Goal: Task Accomplishment & Management: Complete application form

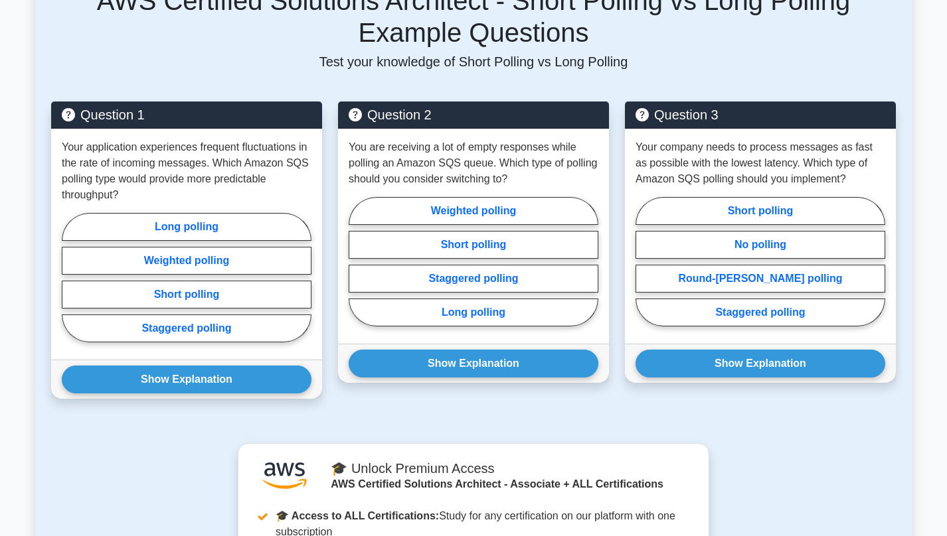
scroll to position [474, 0]
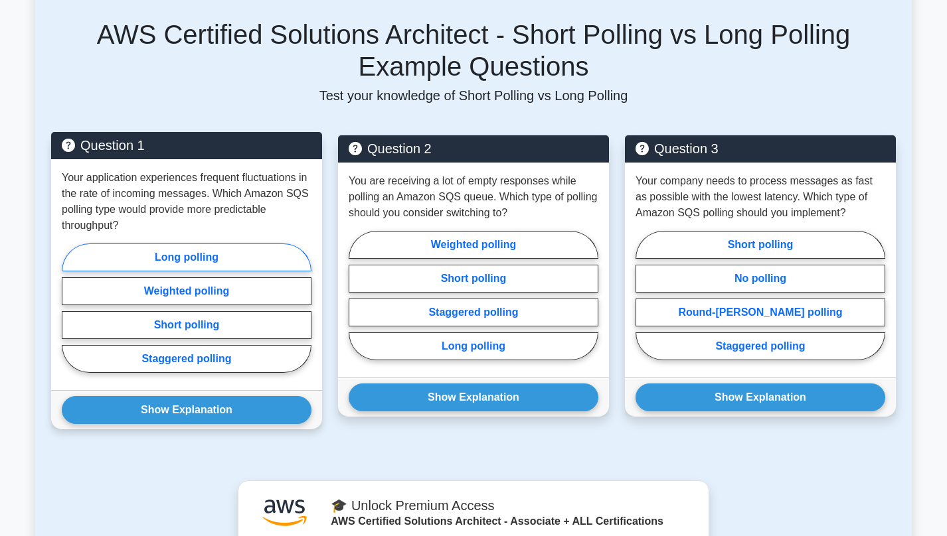
click at [209, 258] on label "Long polling" at bounding box center [187, 258] width 250 height 28
click at [70, 308] on input "Long polling" at bounding box center [66, 312] width 9 height 9
radio input "true"
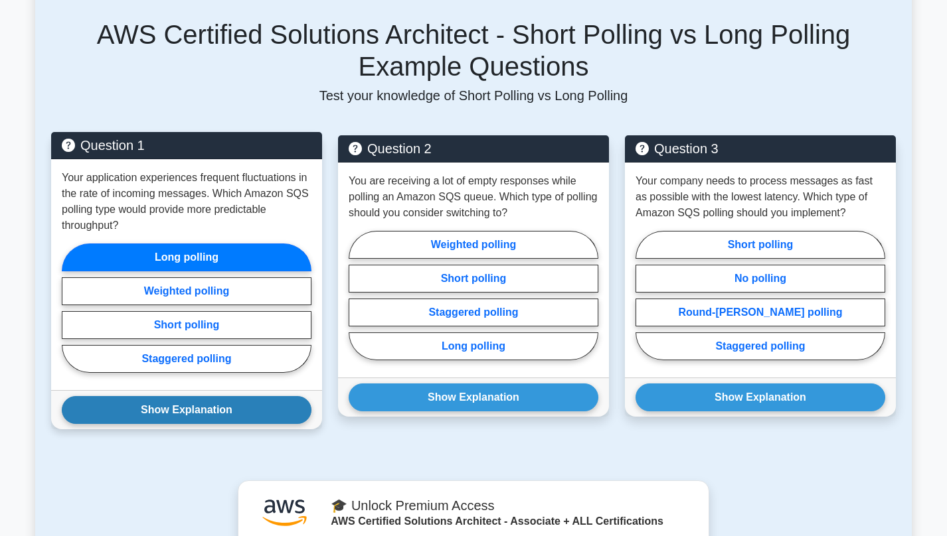
click at [191, 415] on button "Show Explanation" at bounding box center [187, 410] width 250 height 28
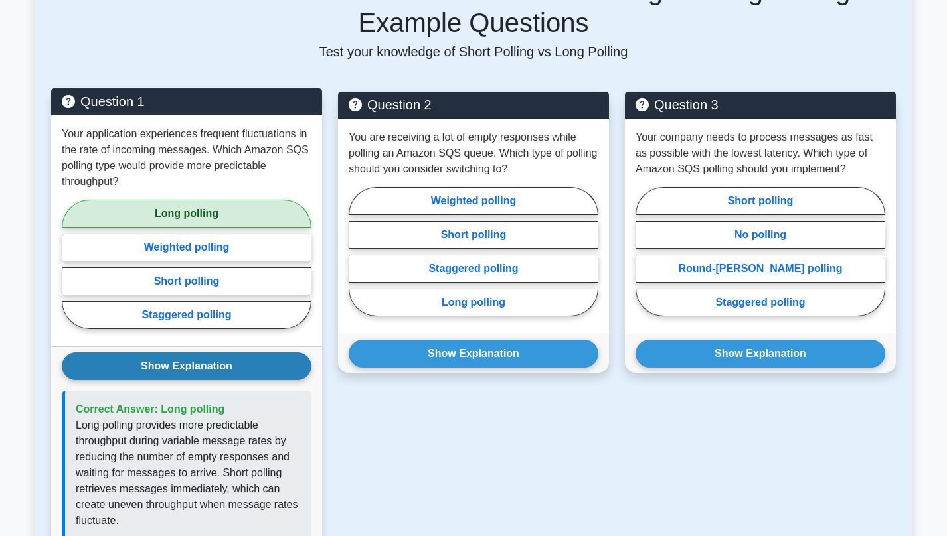
scroll to position [542, 0]
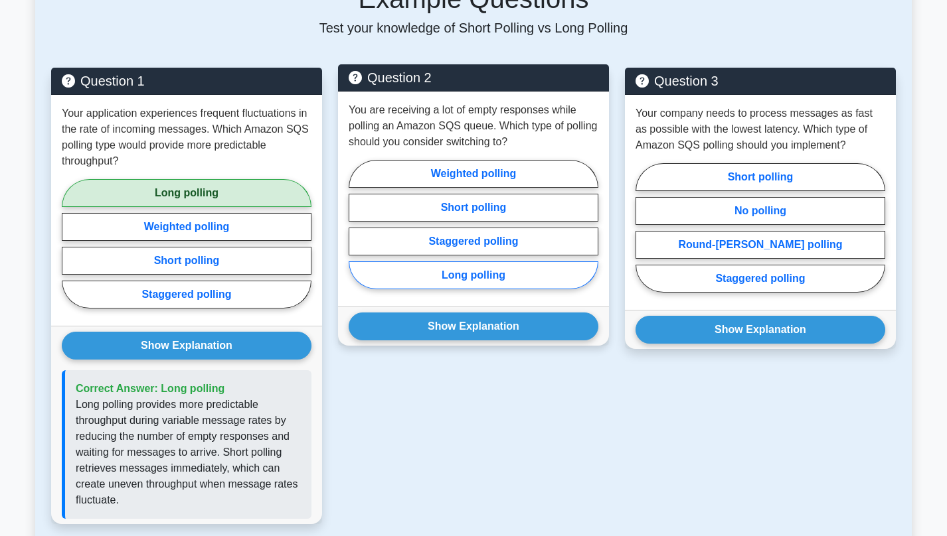
click at [493, 280] on label "Long polling" at bounding box center [474, 276] width 250 height 28
click at [357, 233] on input "Long polling" at bounding box center [353, 228] width 9 height 9
radio input "true"
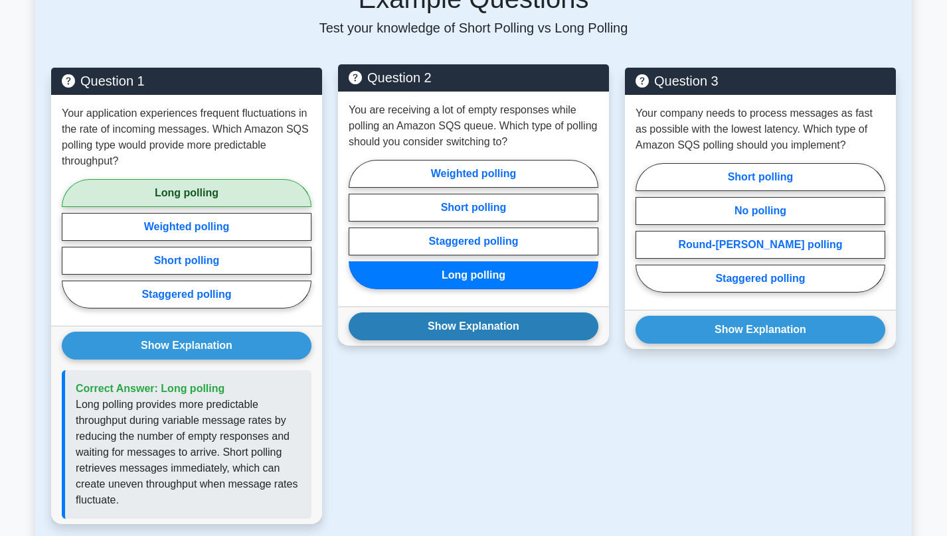
click at [507, 336] on button "Show Explanation" at bounding box center [474, 327] width 250 height 28
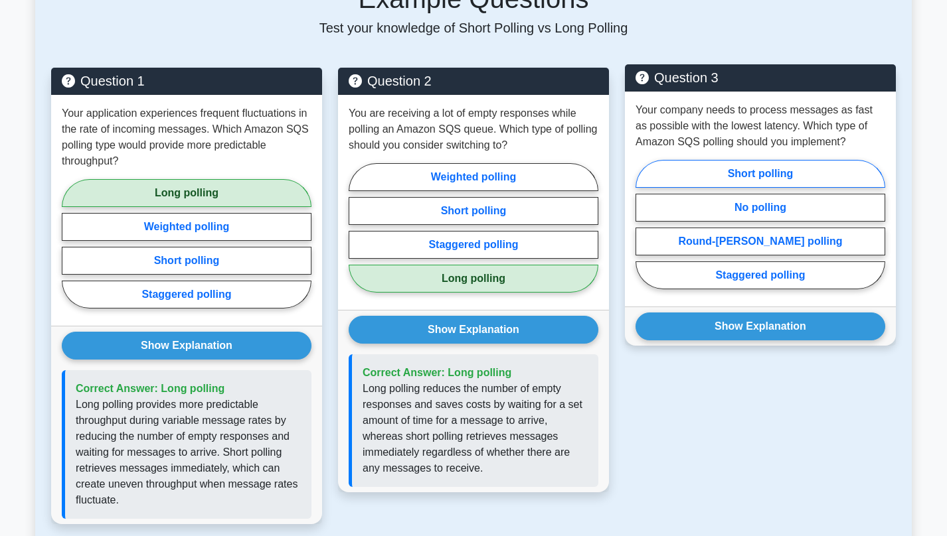
click at [727, 176] on label "Short polling" at bounding box center [760, 174] width 250 height 28
click at [644, 224] on input "Short polling" at bounding box center [639, 228] width 9 height 9
radio input "true"
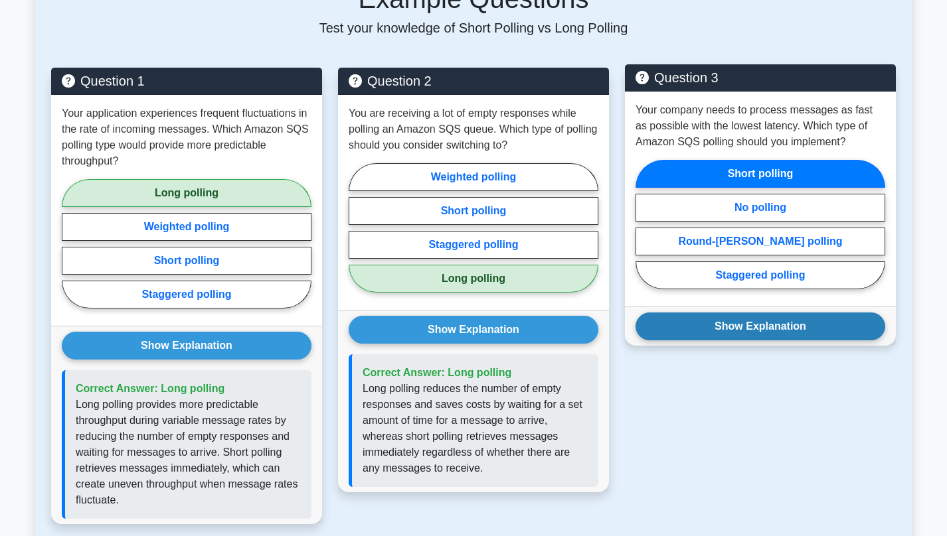
click at [765, 326] on button "Show Explanation" at bounding box center [760, 327] width 250 height 28
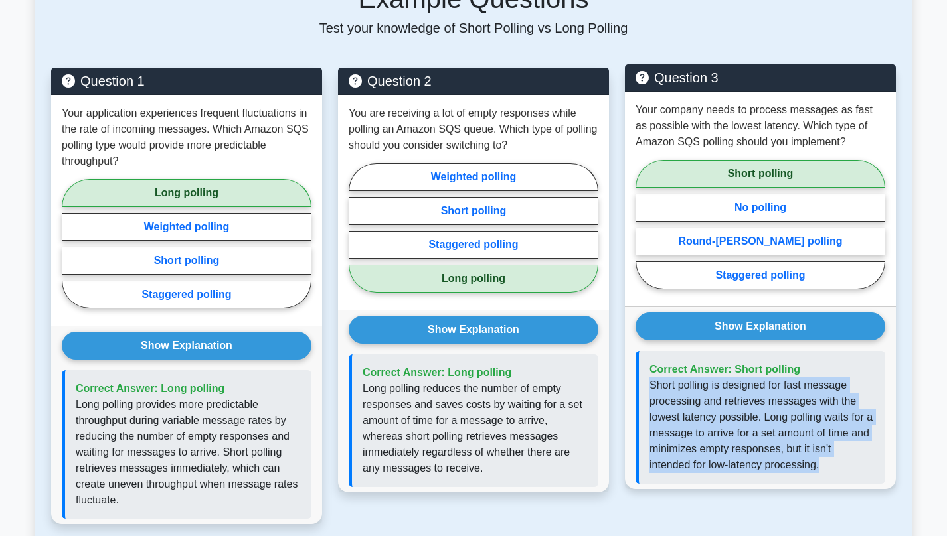
drag, startPoint x: 651, startPoint y: 389, endPoint x: 851, endPoint y: 465, distance: 214.5
click at [851, 465] on p "Short polling is designed for fast message processing and retrieves messages wi…" at bounding box center [761, 426] width 225 height 96
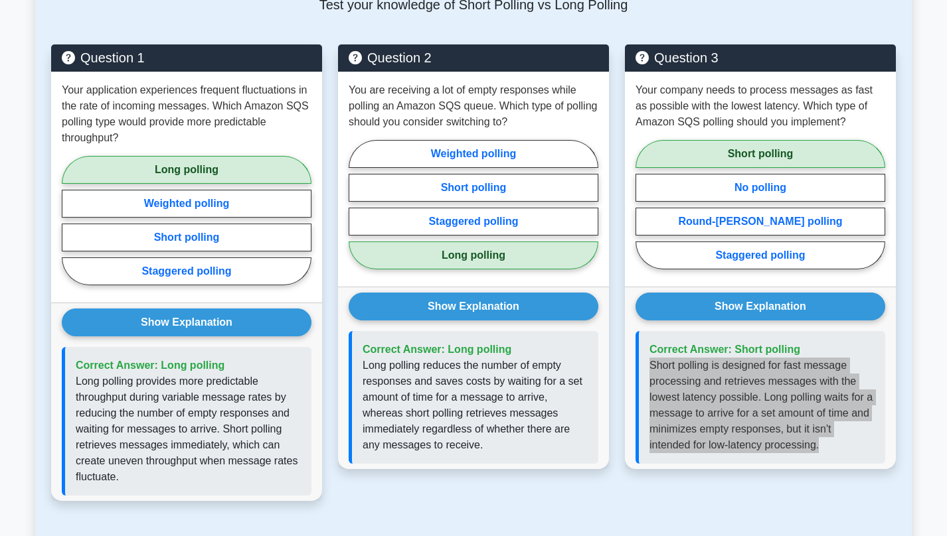
scroll to position [609, 0]
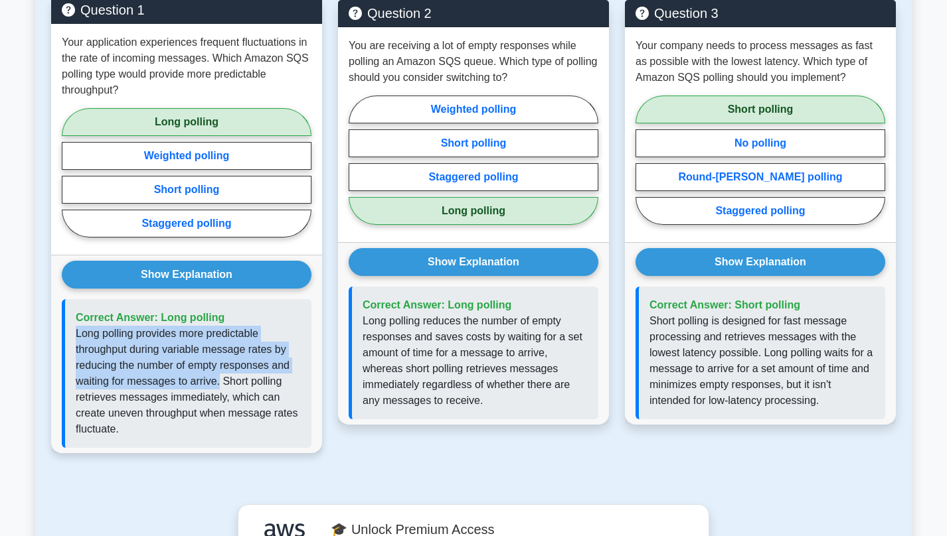
drag, startPoint x: 76, startPoint y: 337, endPoint x: 219, endPoint y: 382, distance: 149.9
click at [219, 382] on p "Long polling provides more predictable throughput during variable message rates…" at bounding box center [188, 382] width 225 height 112
copy p "Long polling provides more predictable throughput during variable message rates…"
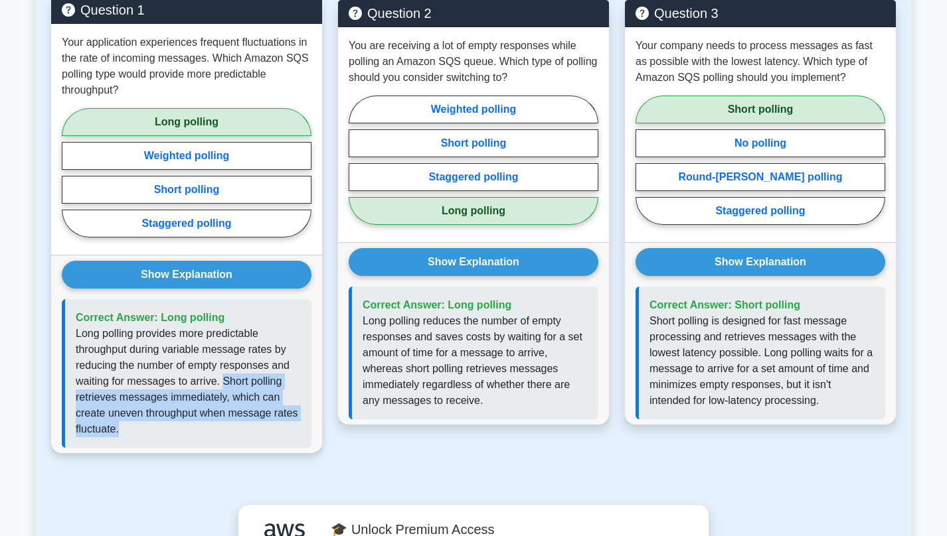
drag, startPoint x: 223, startPoint y: 386, endPoint x: 299, endPoint y: 427, distance: 85.8
click at [299, 427] on p "Long polling provides more predictable throughput during variable message rates…" at bounding box center [188, 382] width 225 height 112
copy p "Short polling retrieves messages immediately, which can create uneven throughpu…"
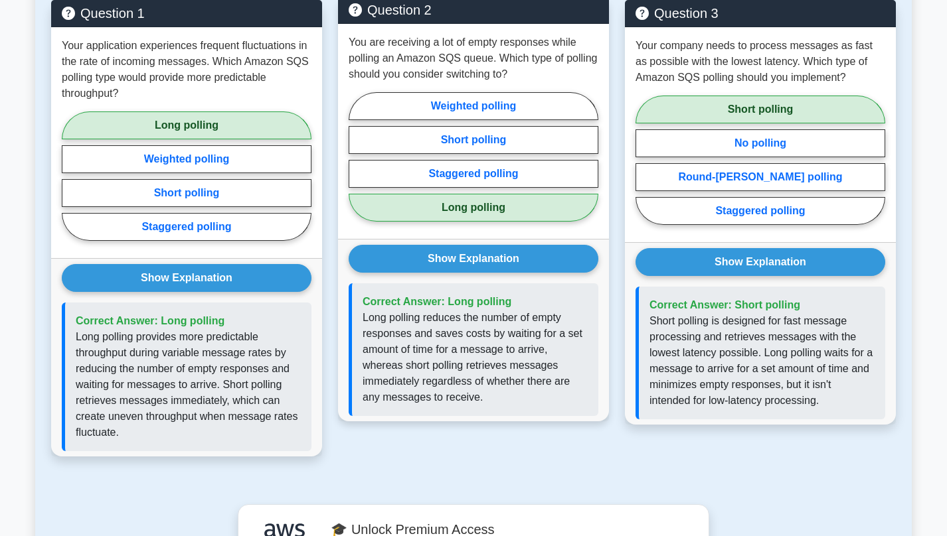
click at [363, 321] on p "Long polling reduces the number of empty responses and saves costs by waiting f…" at bounding box center [474, 358] width 225 height 96
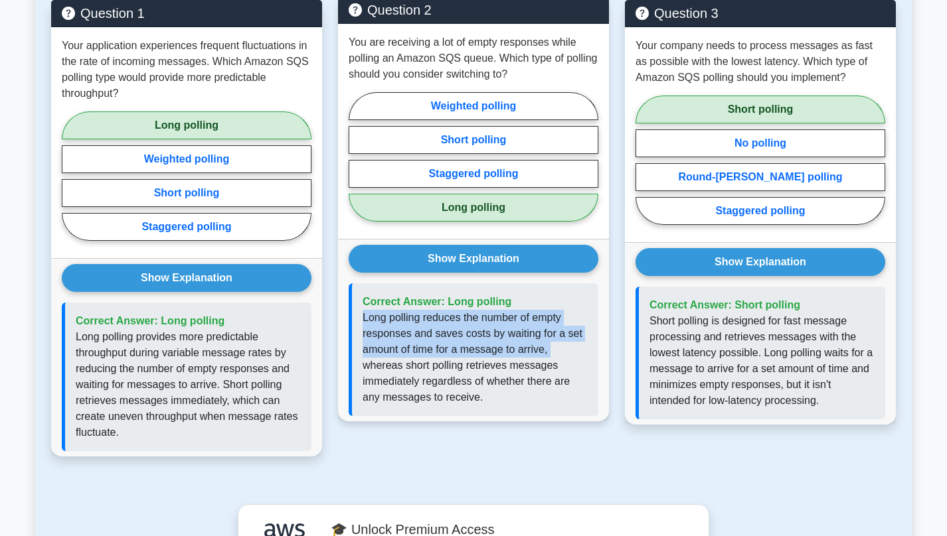
drag, startPoint x: 364, startPoint y: 319, endPoint x: 560, endPoint y: 347, distance: 197.7
click at [560, 347] on p "Long polling reduces the number of empty responses and saves costs by waiting f…" at bounding box center [474, 358] width 225 height 96
copy p "Long polling reduces the number of empty responses and saves costs by waiting f…"
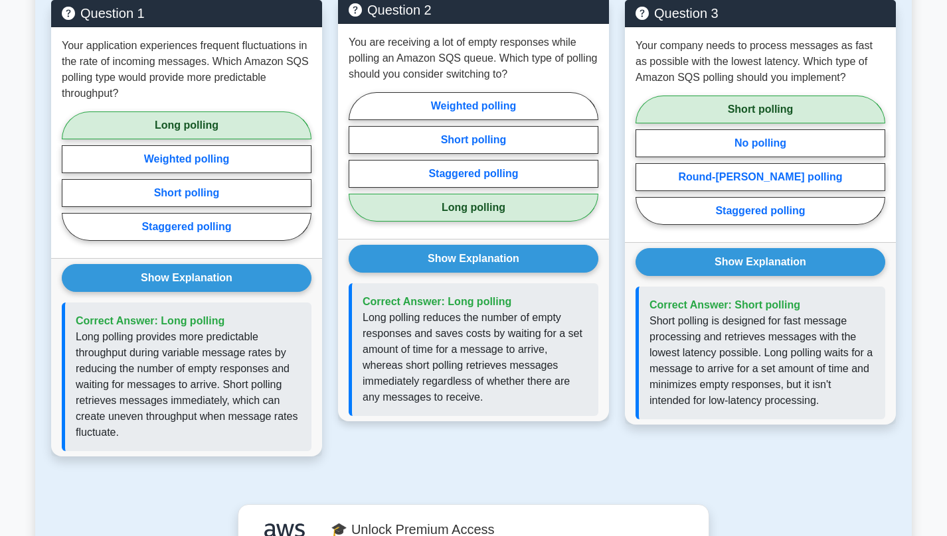
click at [392, 372] on p "Long polling reduces the number of empty responses and saves costs by waiting f…" at bounding box center [474, 358] width 225 height 96
drag, startPoint x: 428, startPoint y: 381, endPoint x: 569, endPoint y: 378, distance: 141.4
click at [569, 378] on p "Long polling reduces the number of empty responses and saves costs by waiting f…" at bounding box center [474, 358] width 225 height 96
drag, startPoint x: 422, startPoint y: 384, endPoint x: 486, endPoint y: 399, distance: 65.5
click at [486, 399] on p "Long polling reduces the number of empty responses and saves costs by waiting f…" at bounding box center [474, 358] width 225 height 96
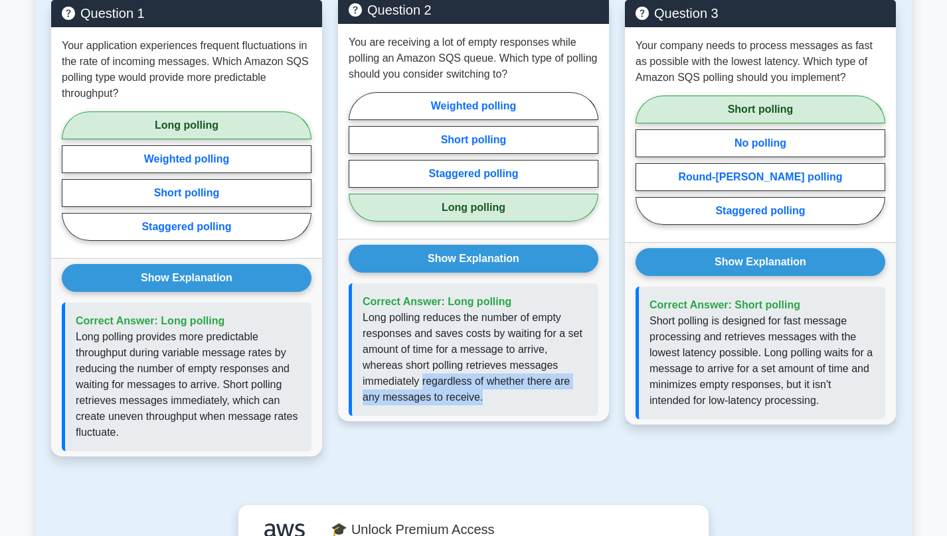
copy p "regardless of whether there are any messages to receive."
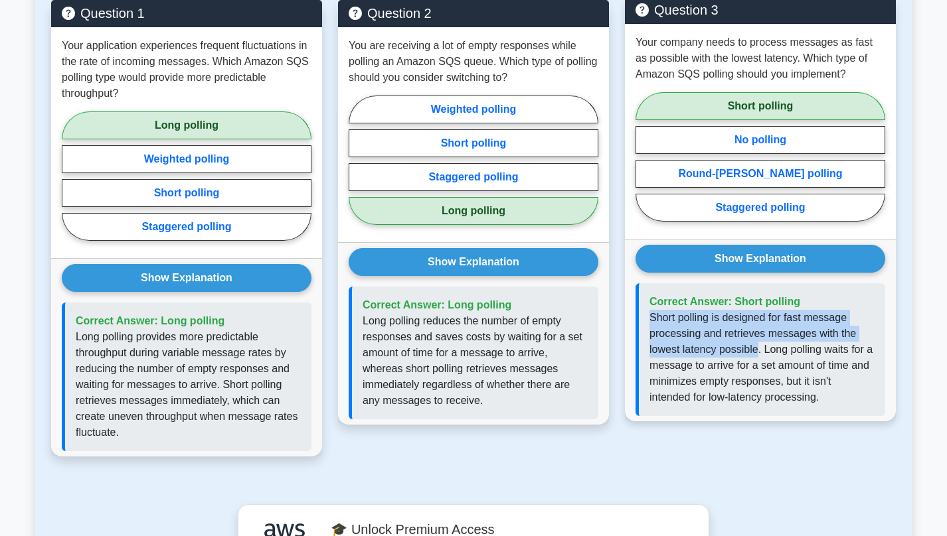
drag, startPoint x: 651, startPoint y: 321, endPoint x: 754, endPoint y: 351, distance: 107.0
click at [754, 351] on p "Short polling is designed for fast message processing and retrieves messages wi…" at bounding box center [761, 358] width 225 height 96
copy p "Short polling is designed for fast message processing and retrieves messages wi…"
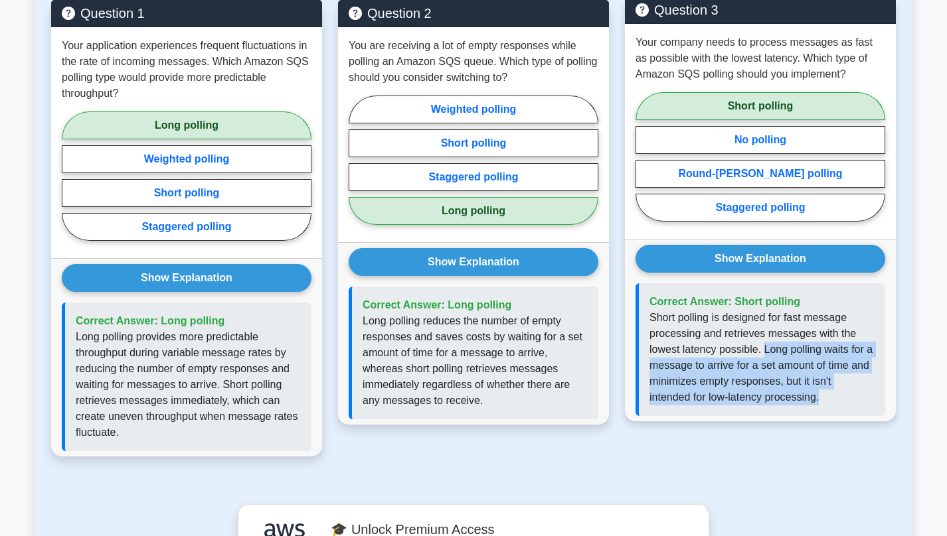
drag, startPoint x: 763, startPoint y: 353, endPoint x: 856, endPoint y: 404, distance: 105.8
click at [856, 404] on p "Short polling is designed for fast message processing and retrieves messages wi…" at bounding box center [761, 358] width 225 height 96
copy p "Long polling waits for a message to arrive for a set amount of time and minimiz…"
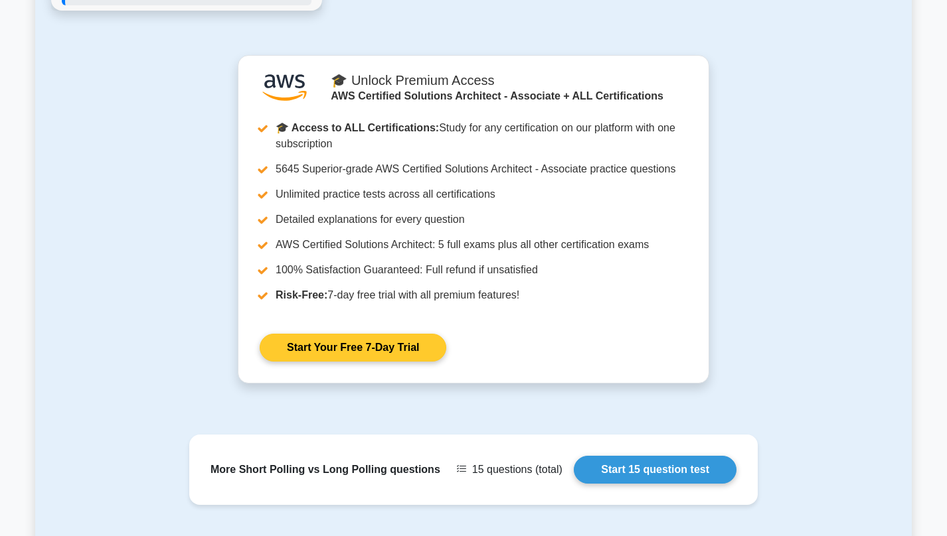
scroll to position [1083, 0]
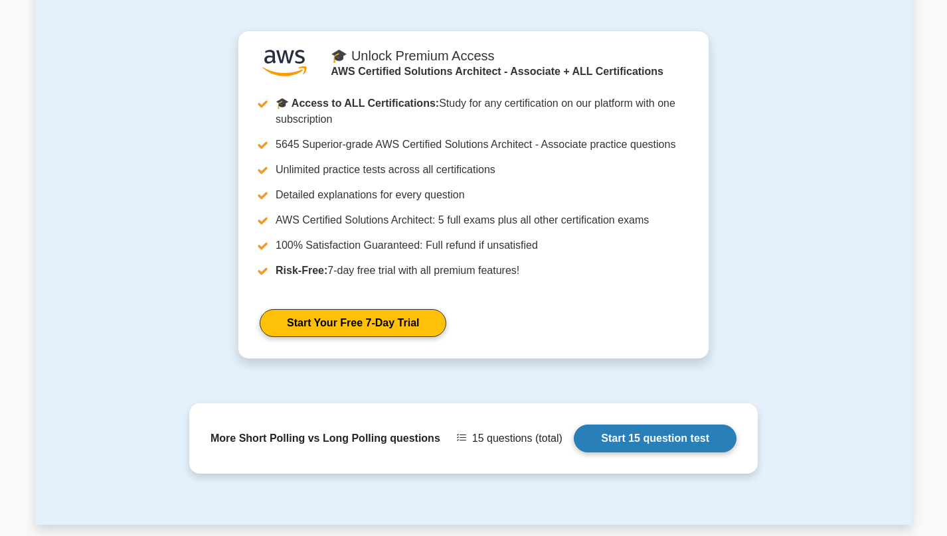
click at [658, 433] on link "Start 15 question test" at bounding box center [655, 439] width 163 height 28
click at [639, 439] on link "Start 15 question test" at bounding box center [655, 439] width 163 height 28
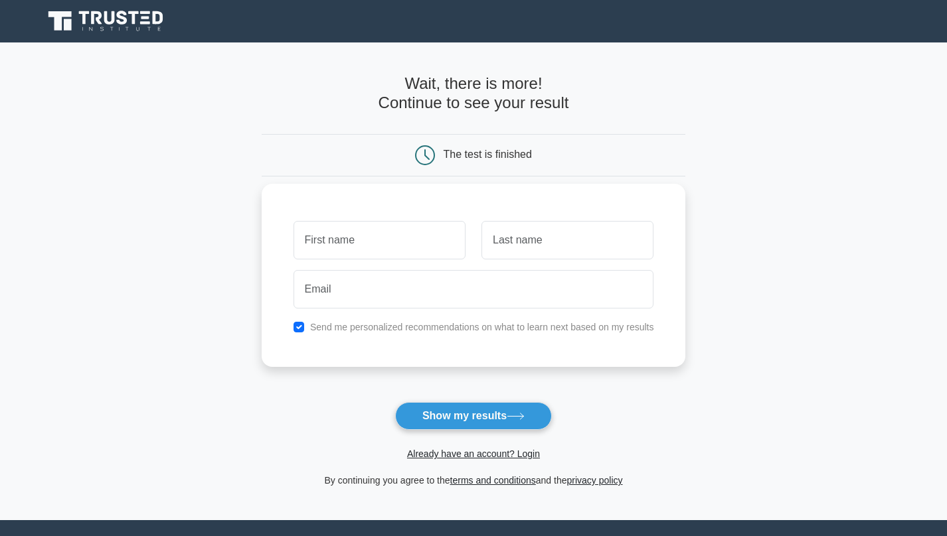
click at [390, 242] on input "text" at bounding box center [379, 240] width 172 height 39
type input "Mahmood"
type input "Haider"
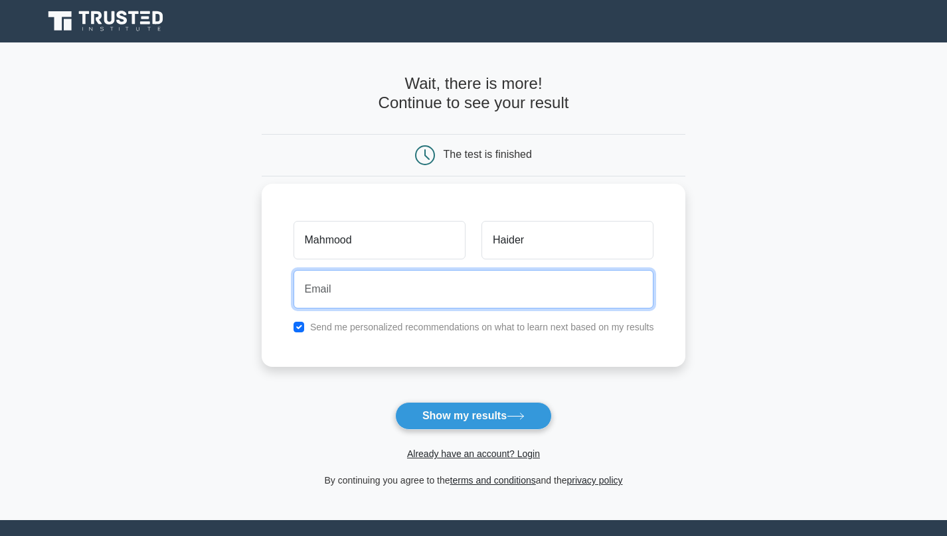
type input "berfanee@hotmail.com"
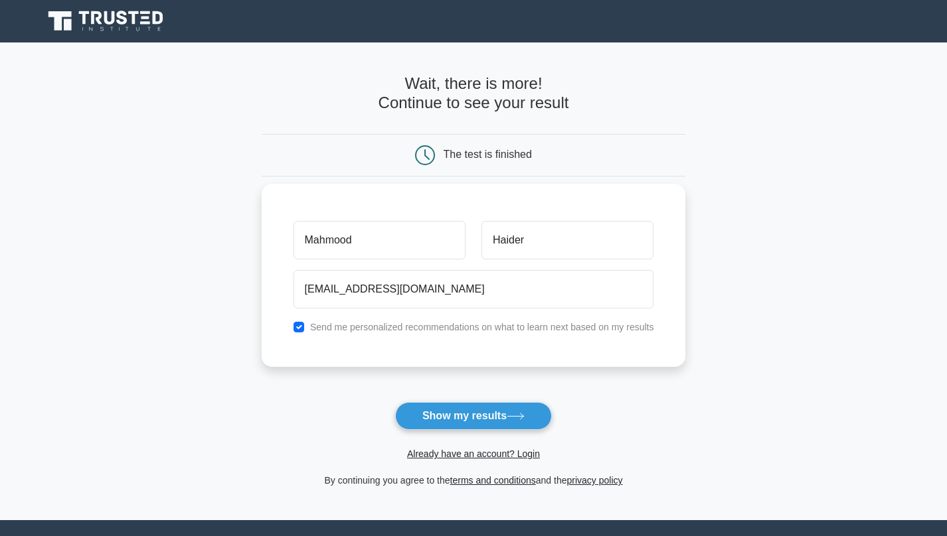
click at [289, 331] on div "Send me personalized recommendations on what to learn next based on my results" at bounding box center [473, 327] width 376 height 16
click at [295, 330] on input "checkbox" at bounding box center [298, 327] width 11 height 11
checkbox input "false"
